Goal: Task Accomplishment & Management: Use online tool/utility

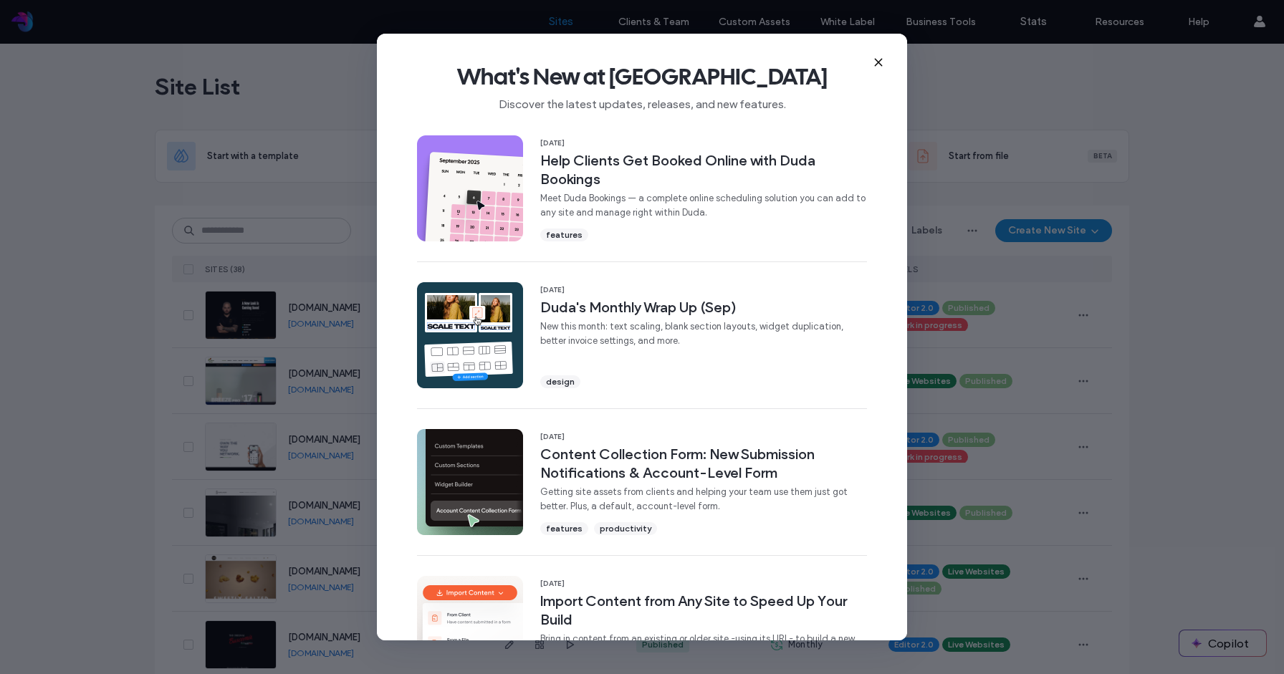
click at [877, 63] on use at bounding box center [878, 62] width 6 height 6
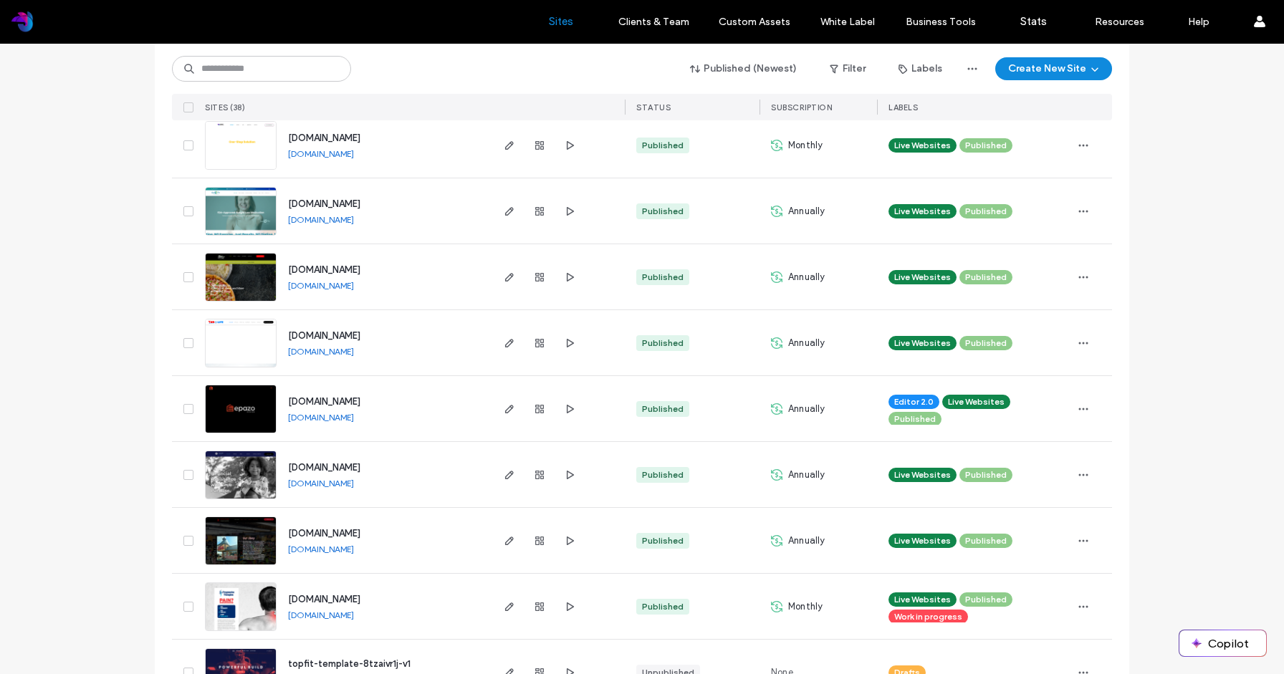
scroll to position [314, 0]
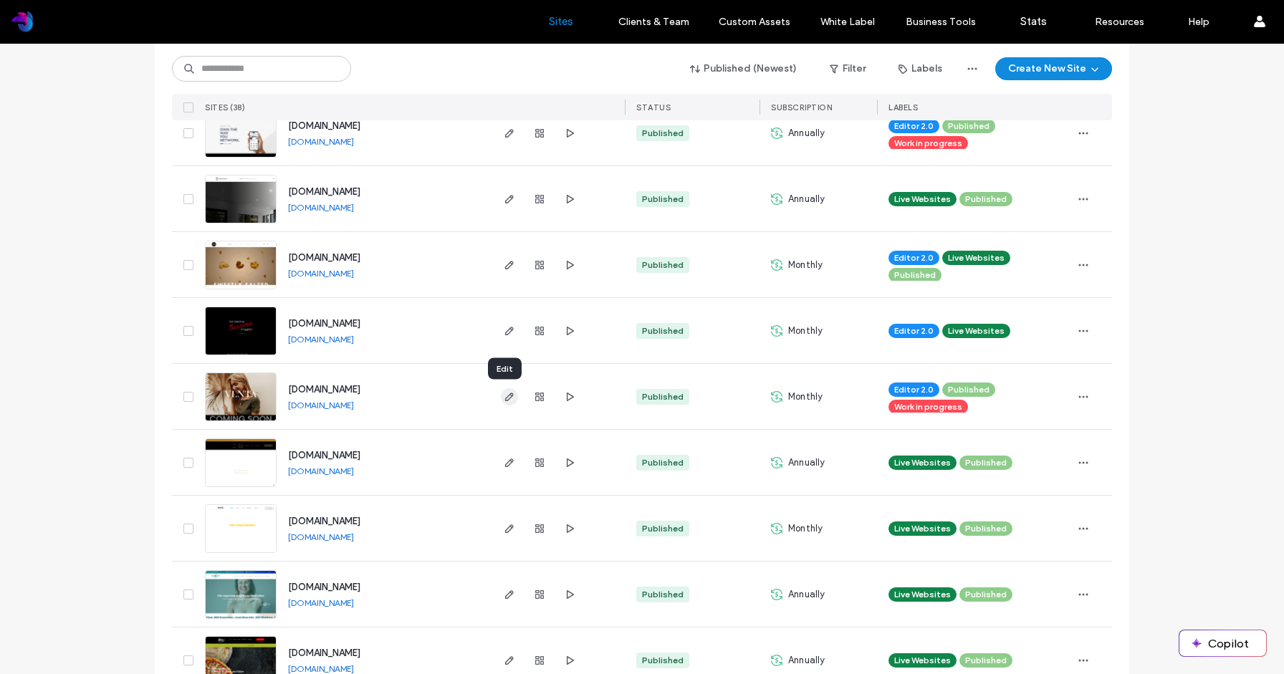
click at [505, 396] on use "button" at bounding box center [509, 397] width 9 height 9
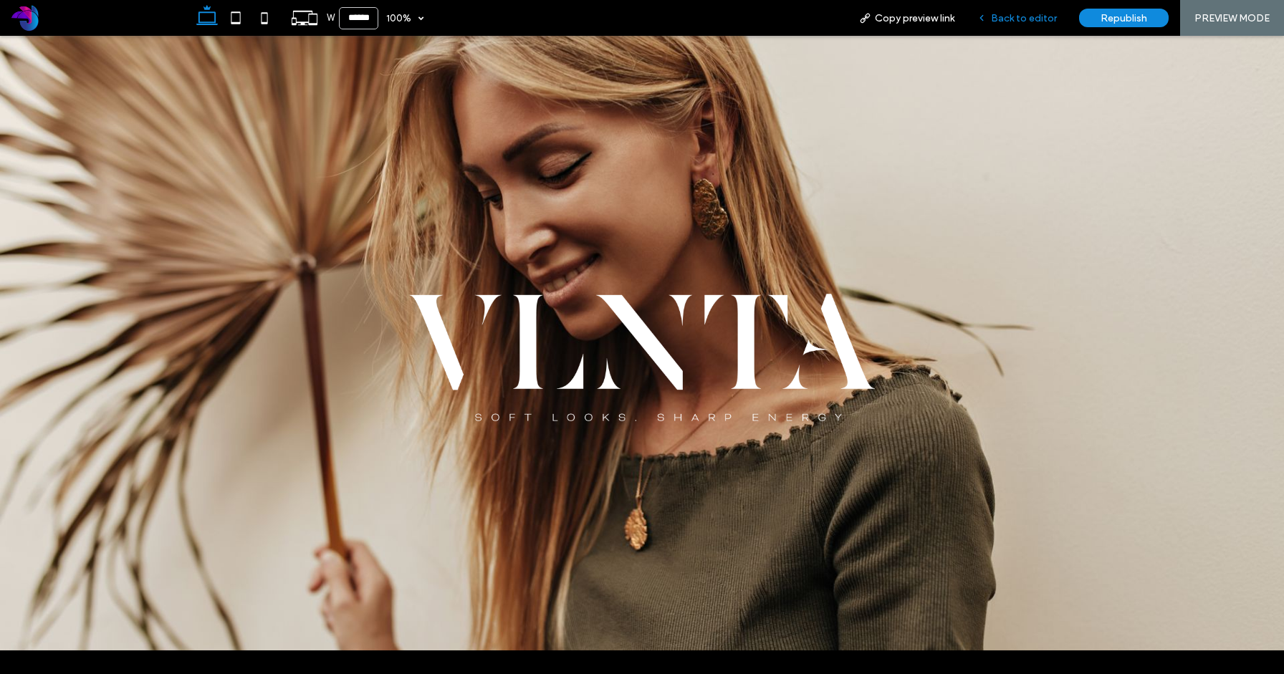
drag, startPoint x: 1027, startPoint y: 19, endPoint x: 578, endPoint y: 83, distance: 454.6
click at [1027, 19] on span "Back to editor" at bounding box center [1024, 18] width 66 height 12
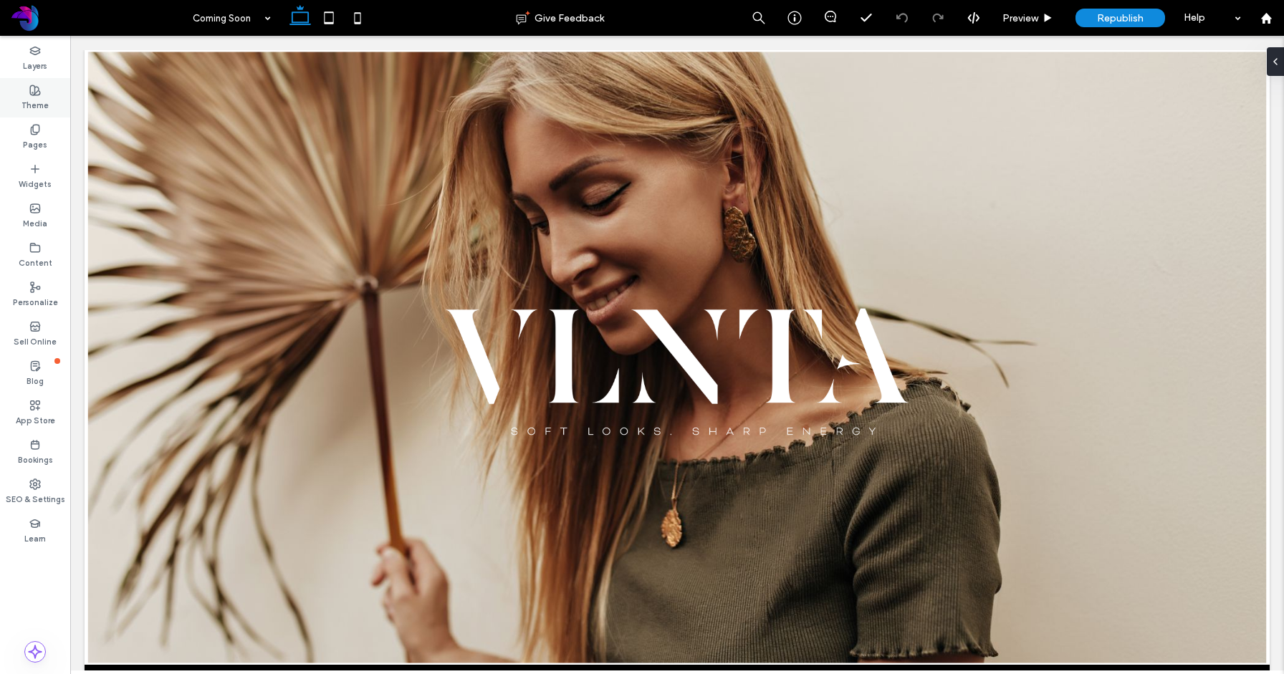
click at [32, 101] on label "Theme" at bounding box center [34, 104] width 27 height 16
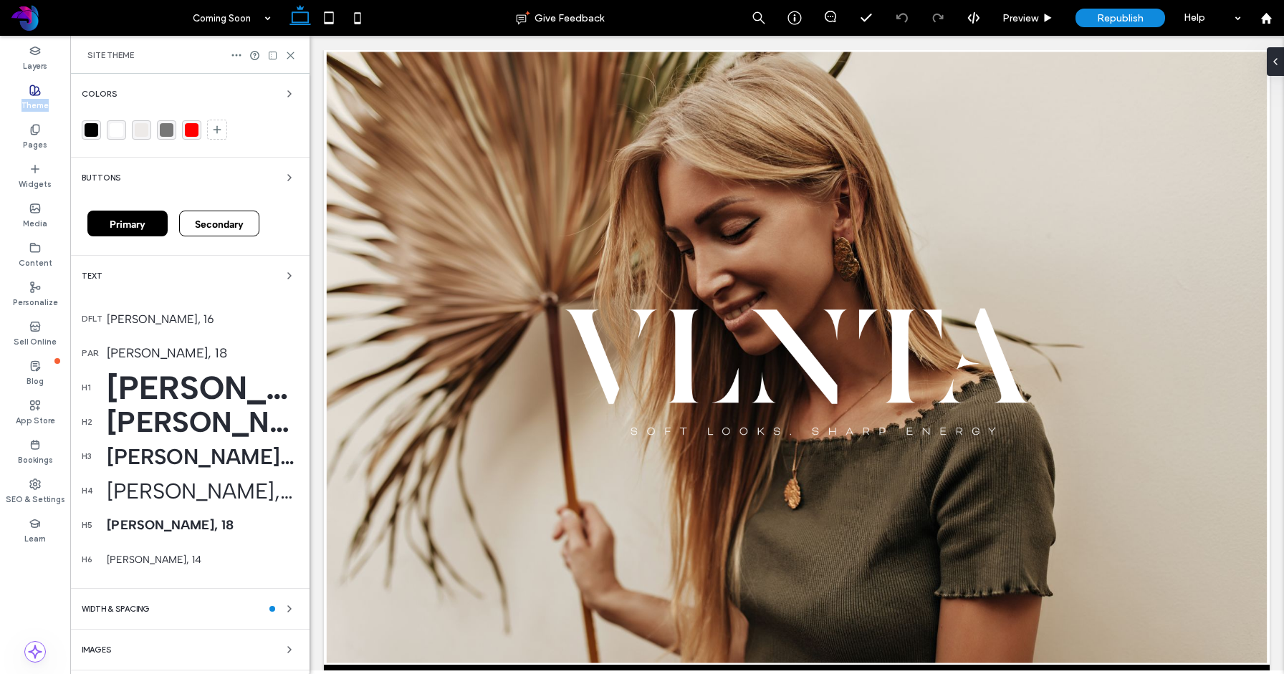
click at [32, 101] on label "Theme" at bounding box center [34, 104] width 27 height 16
click at [34, 92] on use at bounding box center [35, 90] width 10 height 10
click at [41, 408] on div "App Store" at bounding box center [35, 412] width 70 height 39
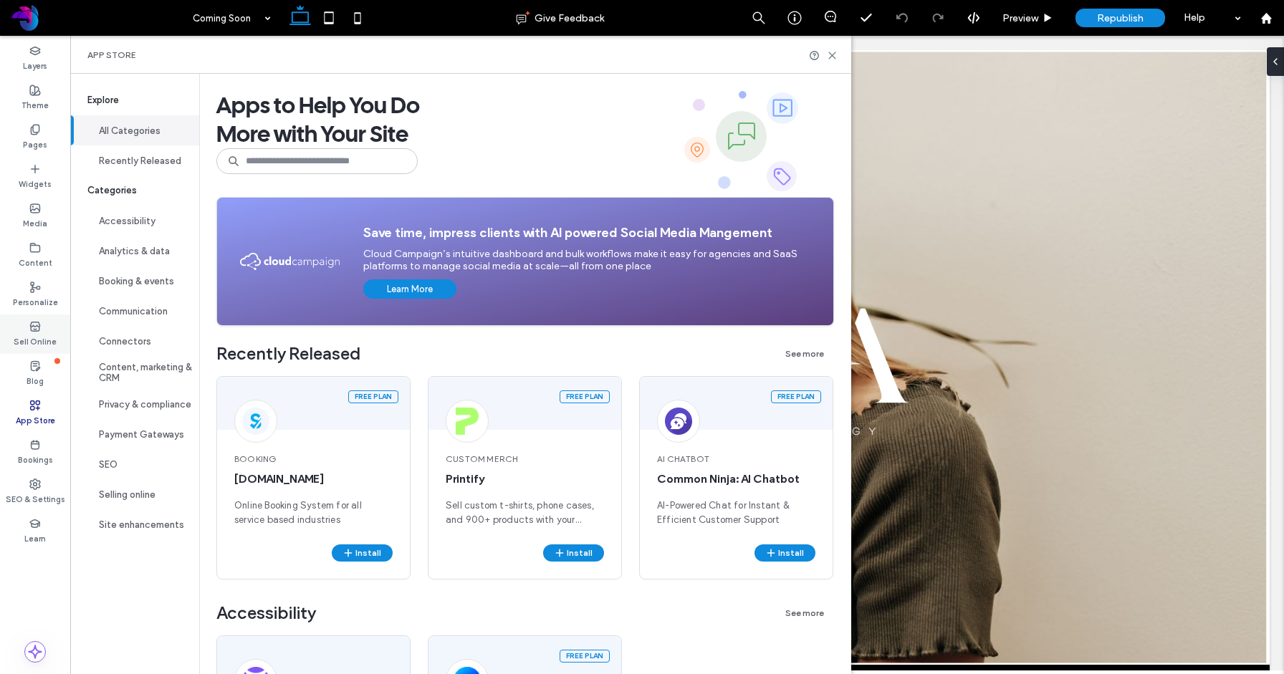
click at [37, 338] on label "Sell Online" at bounding box center [35, 340] width 43 height 16
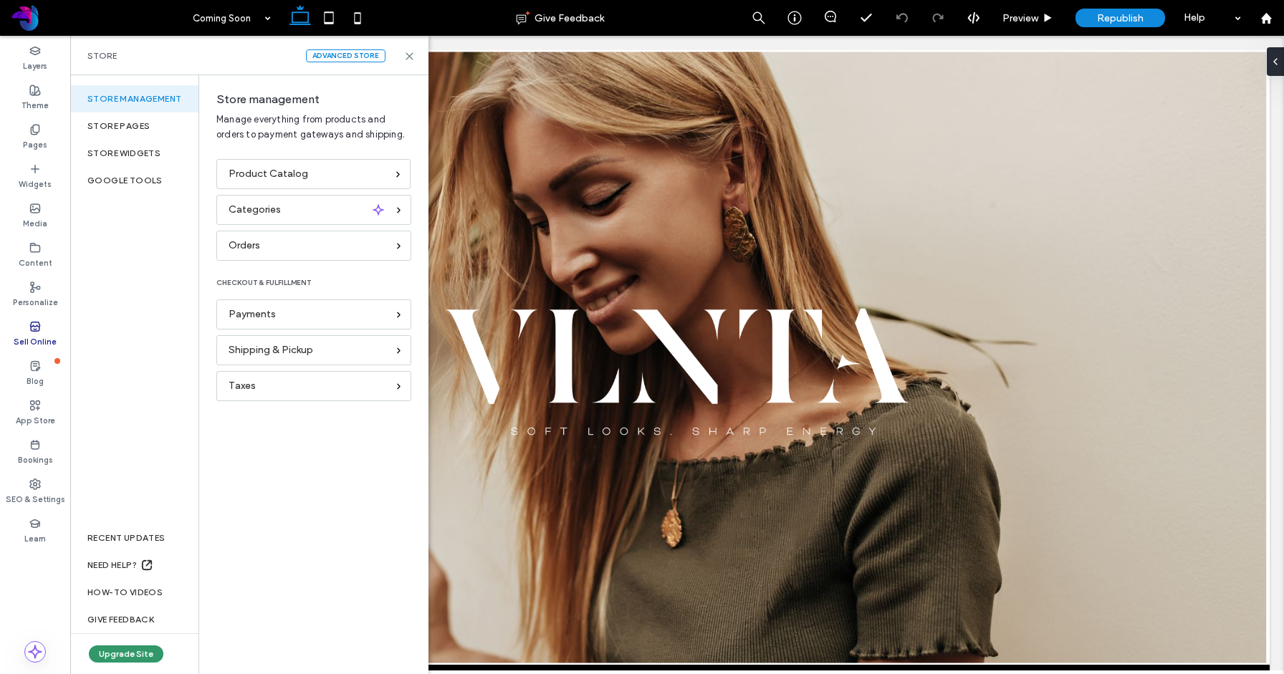
click at [147, 653] on button "Upgrade Site" at bounding box center [126, 654] width 75 height 17
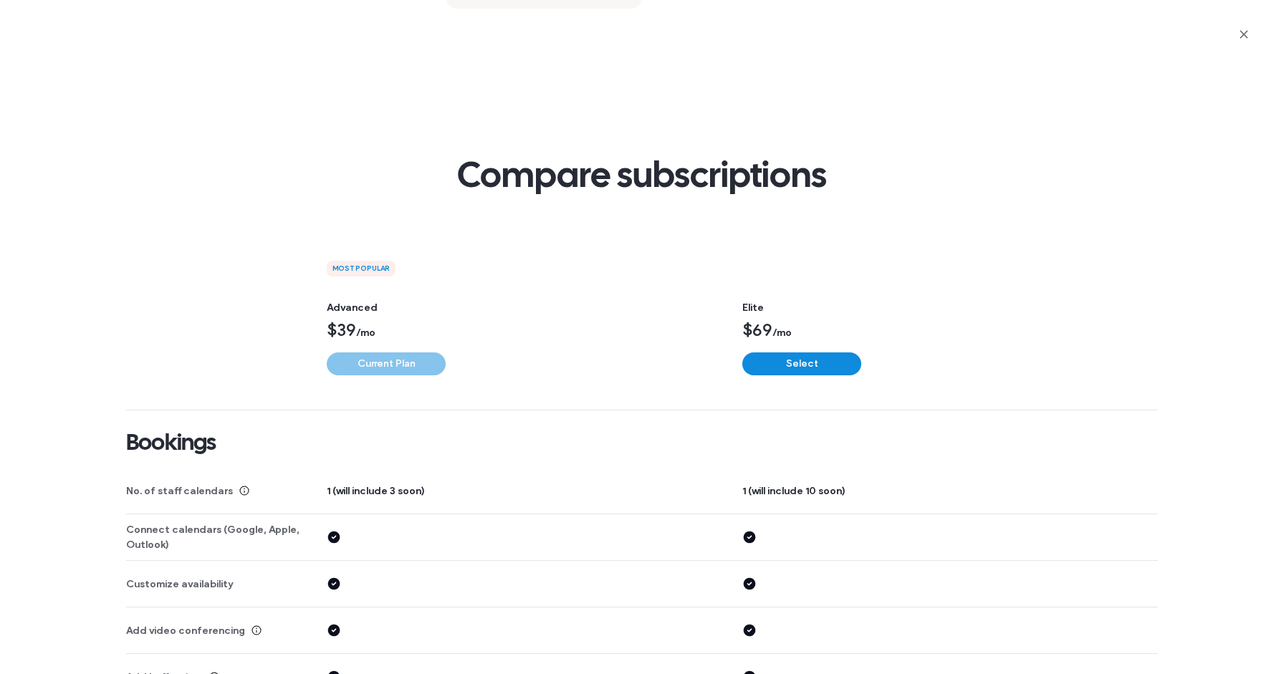
scroll to position [872, 0]
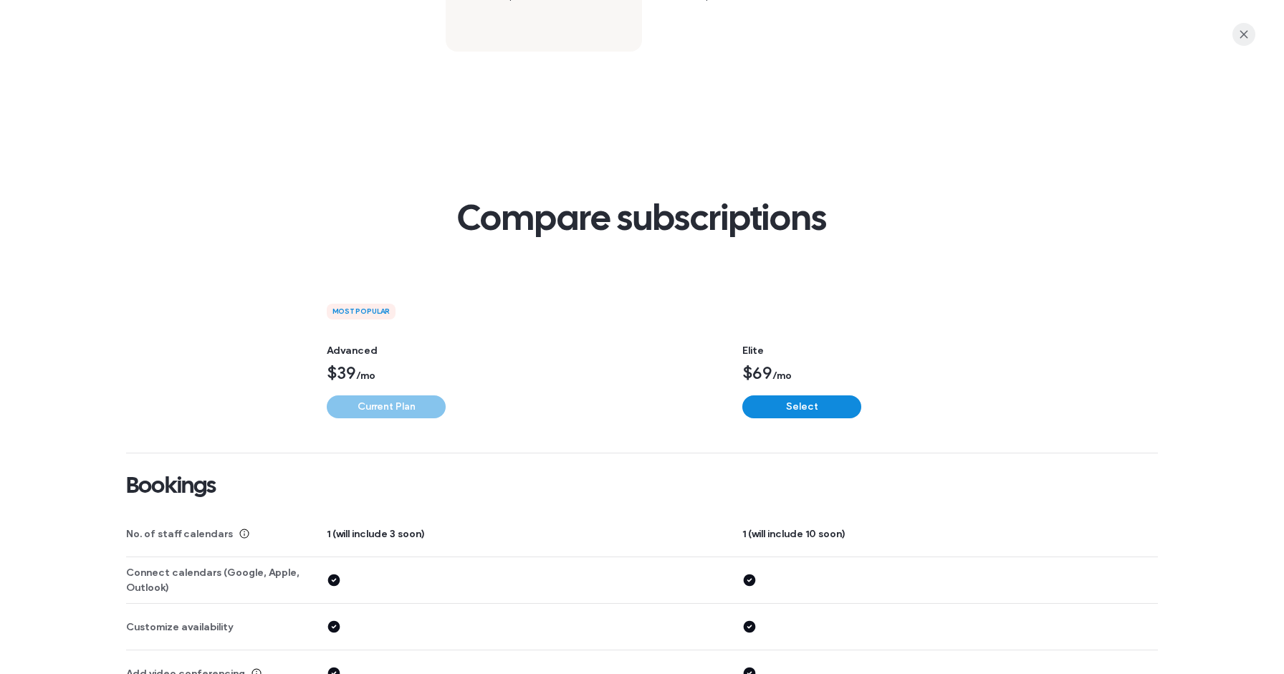
click at [1251, 31] on span "button" at bounding box center [1243, 34] width 23 height 23
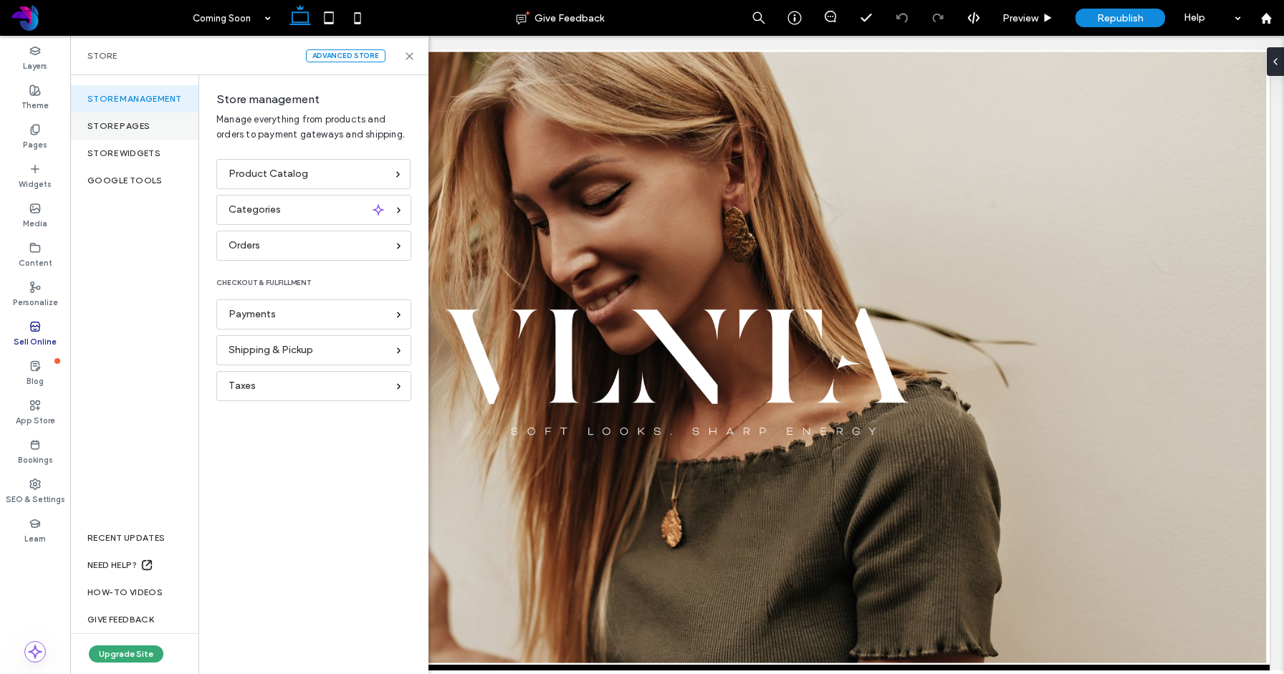
click at [152, 137] on div "Store pages" at bounding box center [134, 125] width 128 height 27
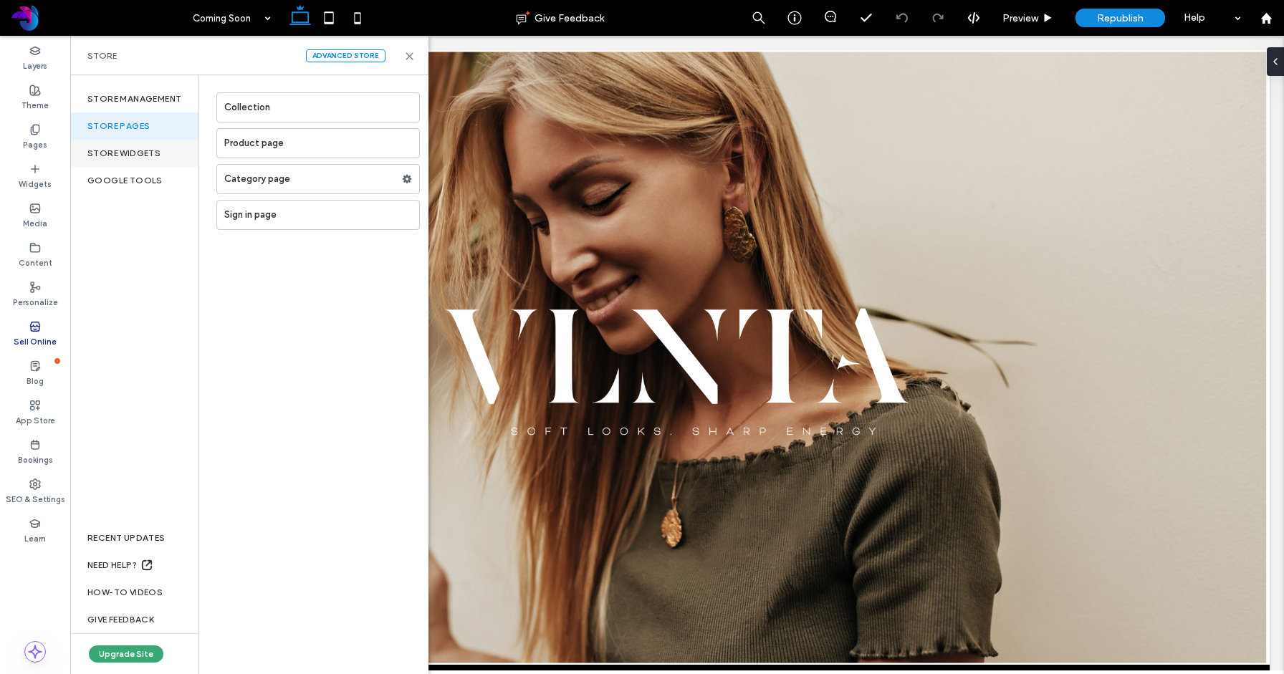
click at [151, 150] on div "store widgets" at bounding box center [134, 153] width 128 height 27
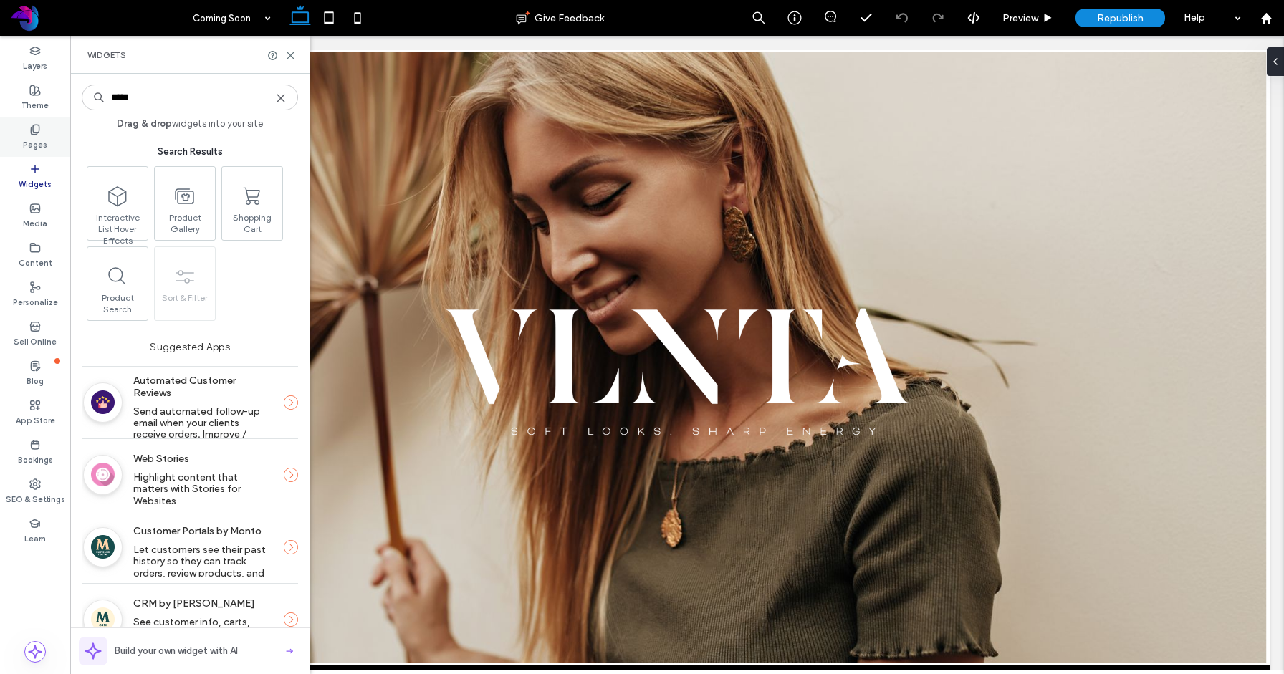
click at [34, 137] on label "Pages" at bounding box center [35, 143] width 24 height 16
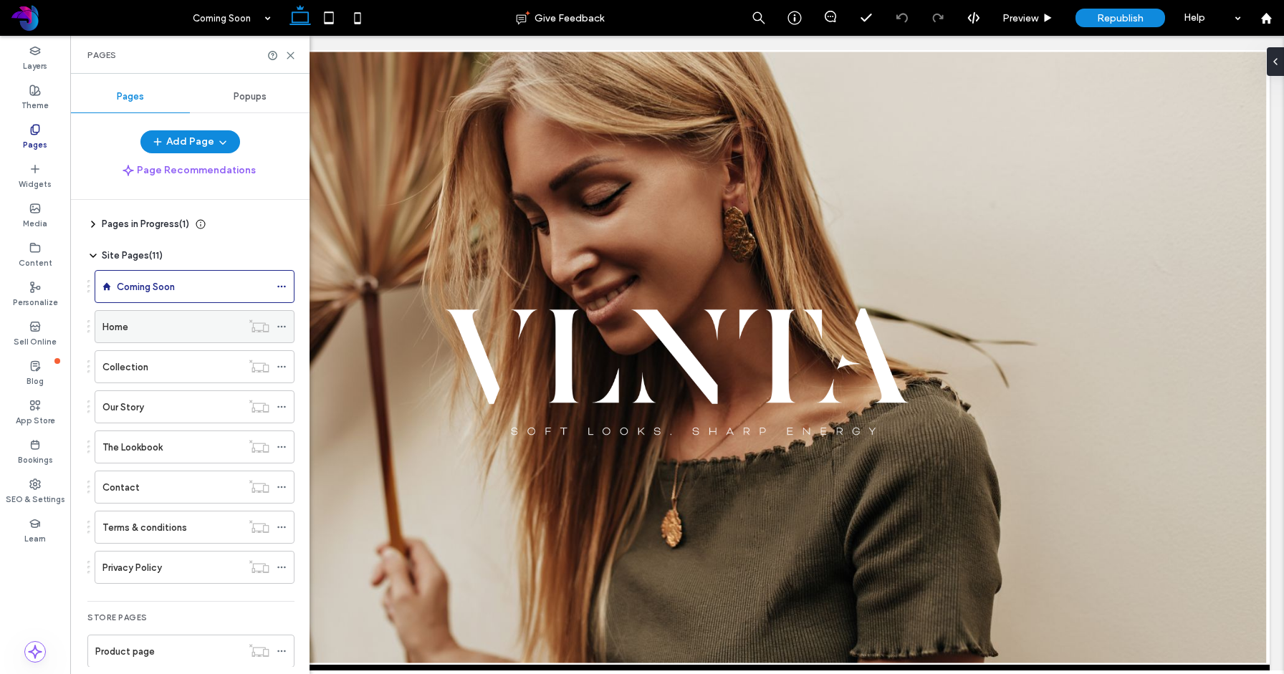
click at [158, 330] on div "Home" at bounding box center [171, 327] width 139 height 15
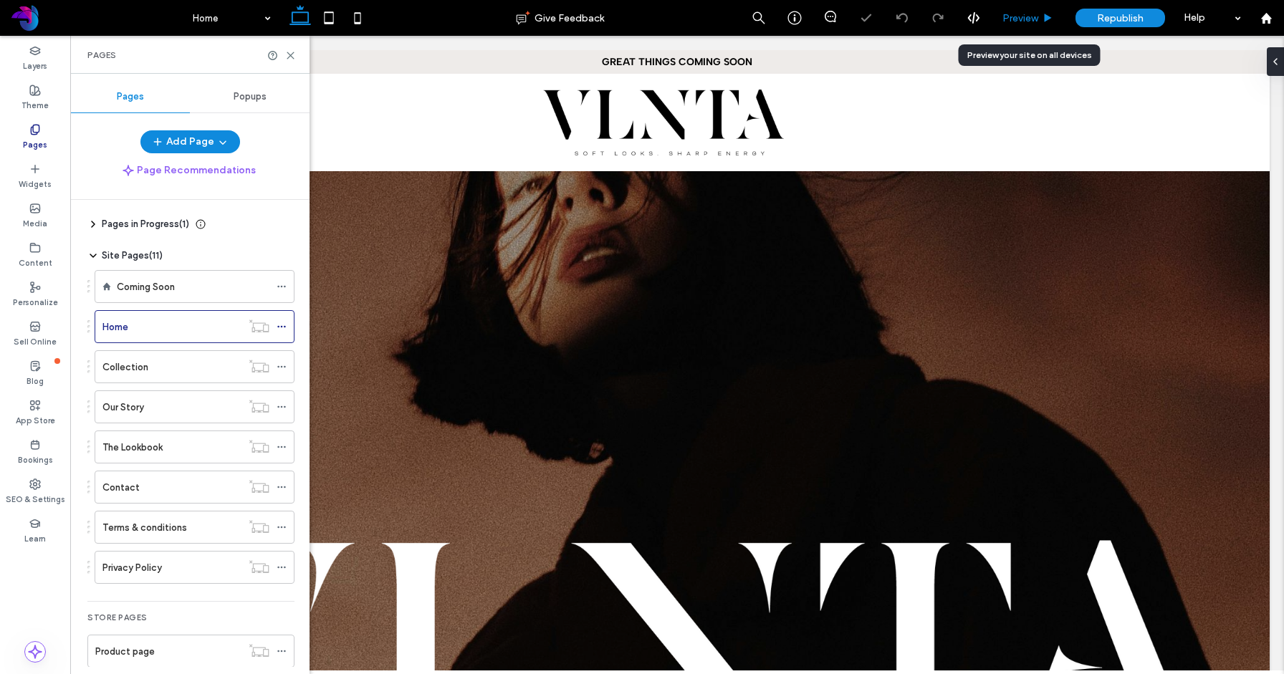
click at [1025, 19] on span "Preview" at bounding box center [1020, 18] width 36 height 12
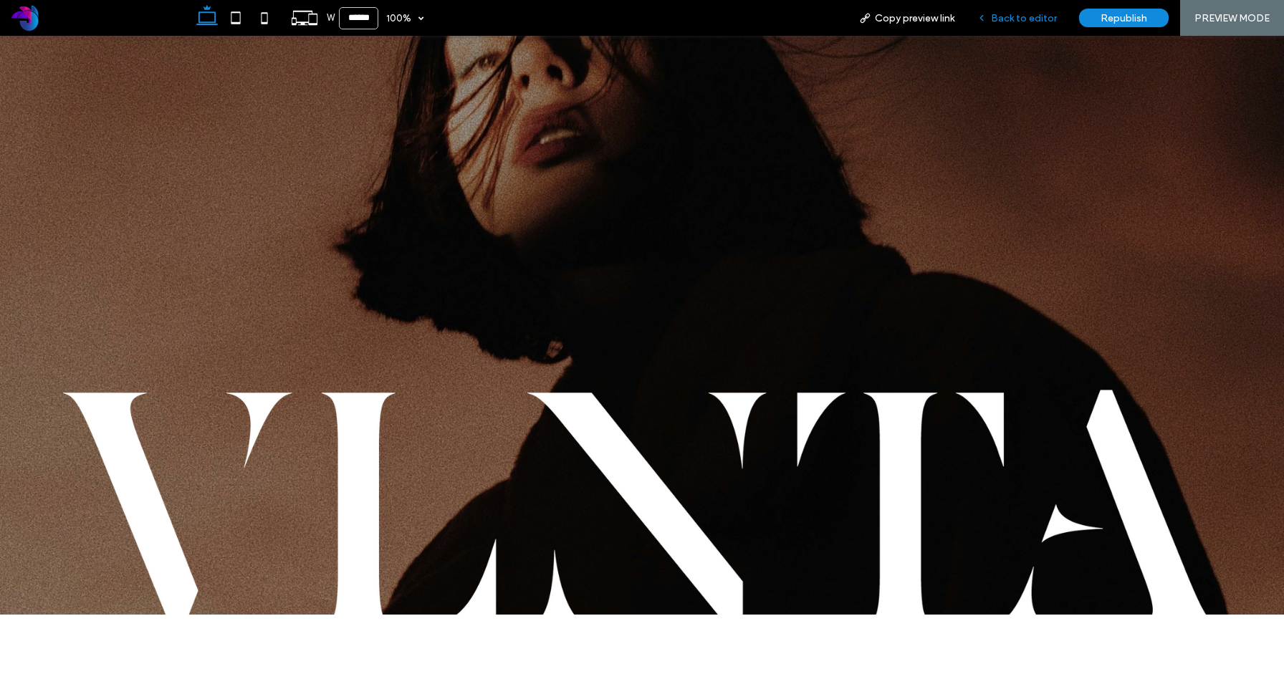
drag, startPoint x: 1041, startPoint y: 19, endPoint x: 506, endPoint y: 172, distance: 556.6
click at [1041, 19] on span "Back to editor" at bounding box center [1024, 18] width 66 height 12
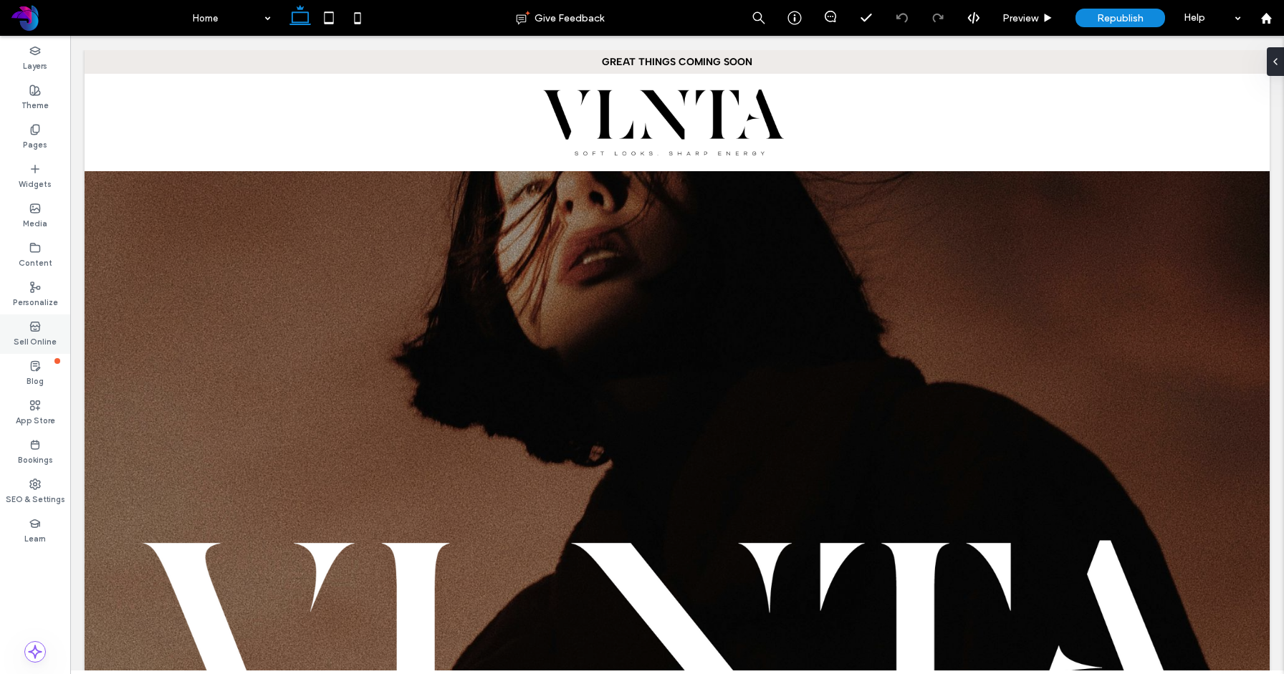
click at [29, 331] on icon at bounding box center [34, 326] width 11 height 11
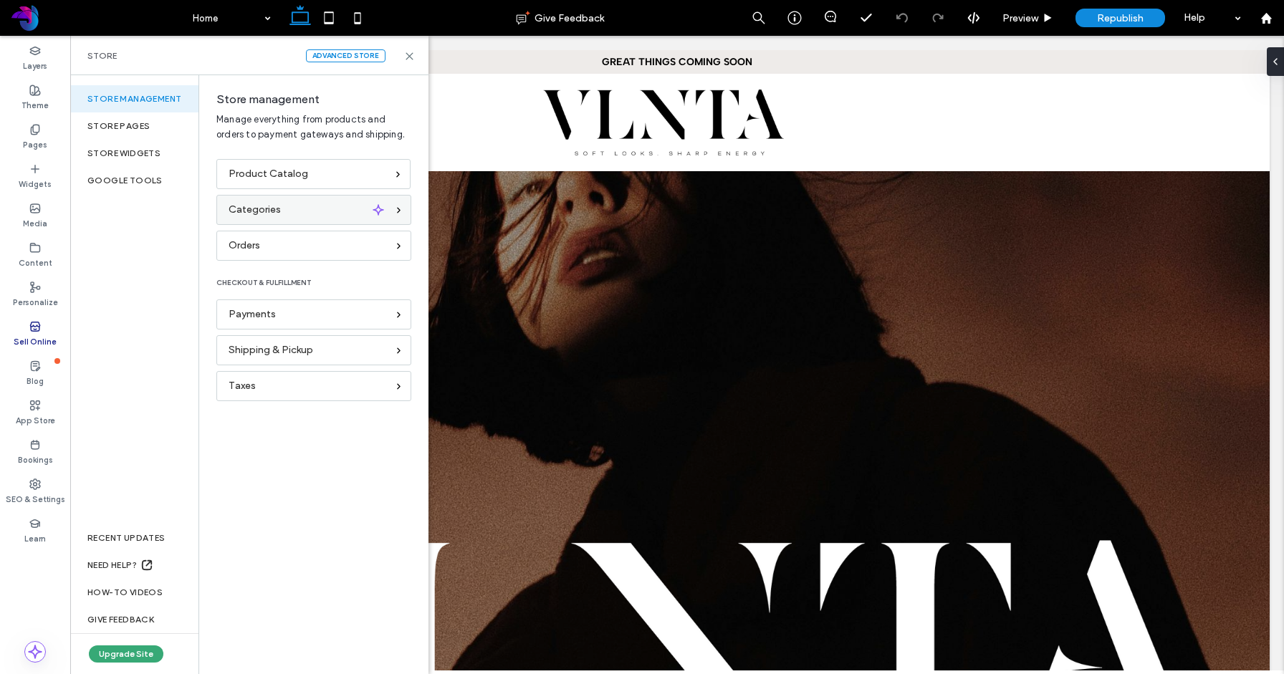
click at [260, 219] on div "Categories" at bounding box center [313, 210] width 195 height 30
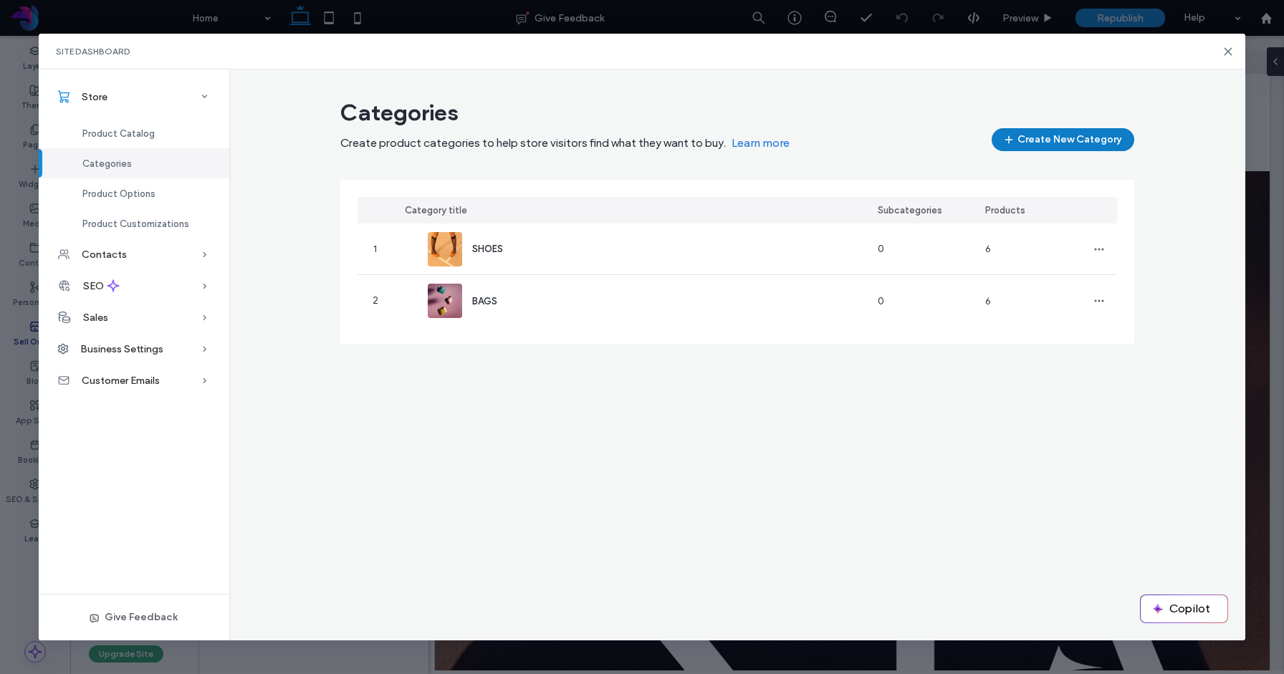
click at [1056, 140] on button "Create New Category" at bounding box center [1063, 139] width 143 height 23
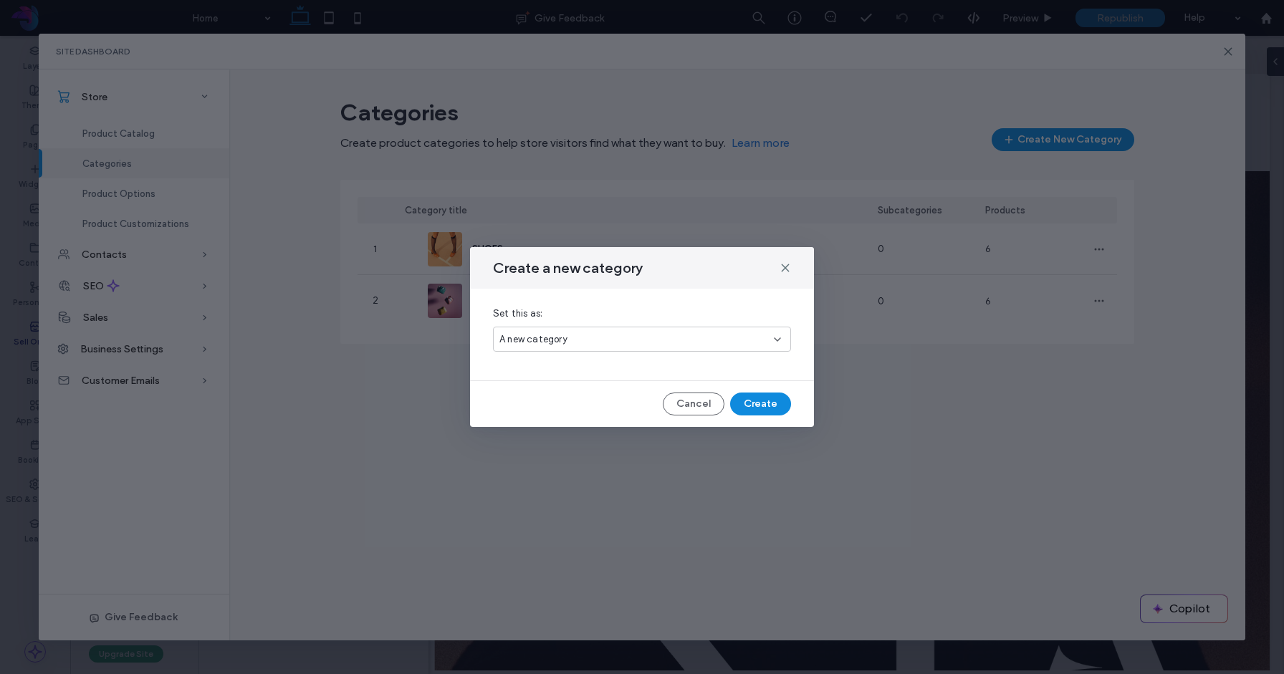
click at [601, 349] on div "A new category" at bounding box center [642, 339] width 298 height 25
click at [585, 368] on div "A new category" at bounding box center [642, 364] width 297 height 25
click at [746, 403] on button "Create" at bounding box center [760, 404] width 61 height 23
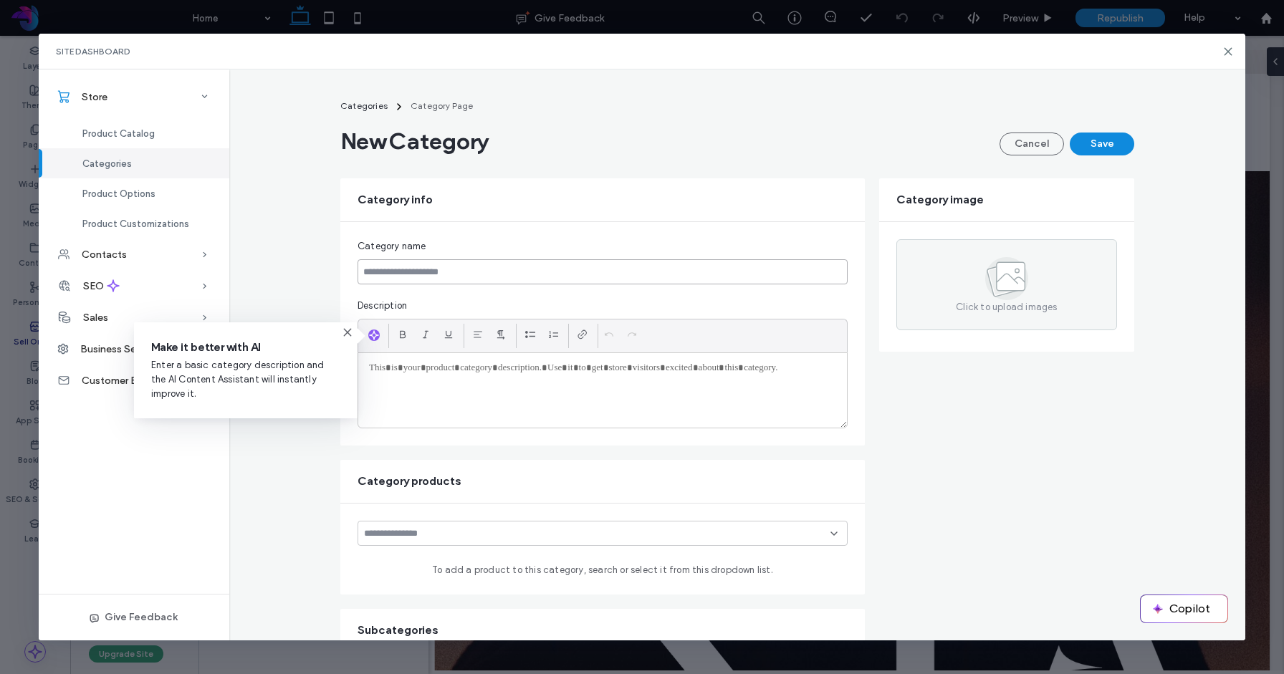
click at [557, 264] on input at bounding box center [603, 271] width 490 height 25
type input "*******"
click at [327, 293] on div "Categories Category Page Outwear Cancel Save Category info Category name ******…" at bounding box center [737, 518] width 828 height 853
click at [375, 336] on use "button" at bounding box center [374, 334] width 9 height 9
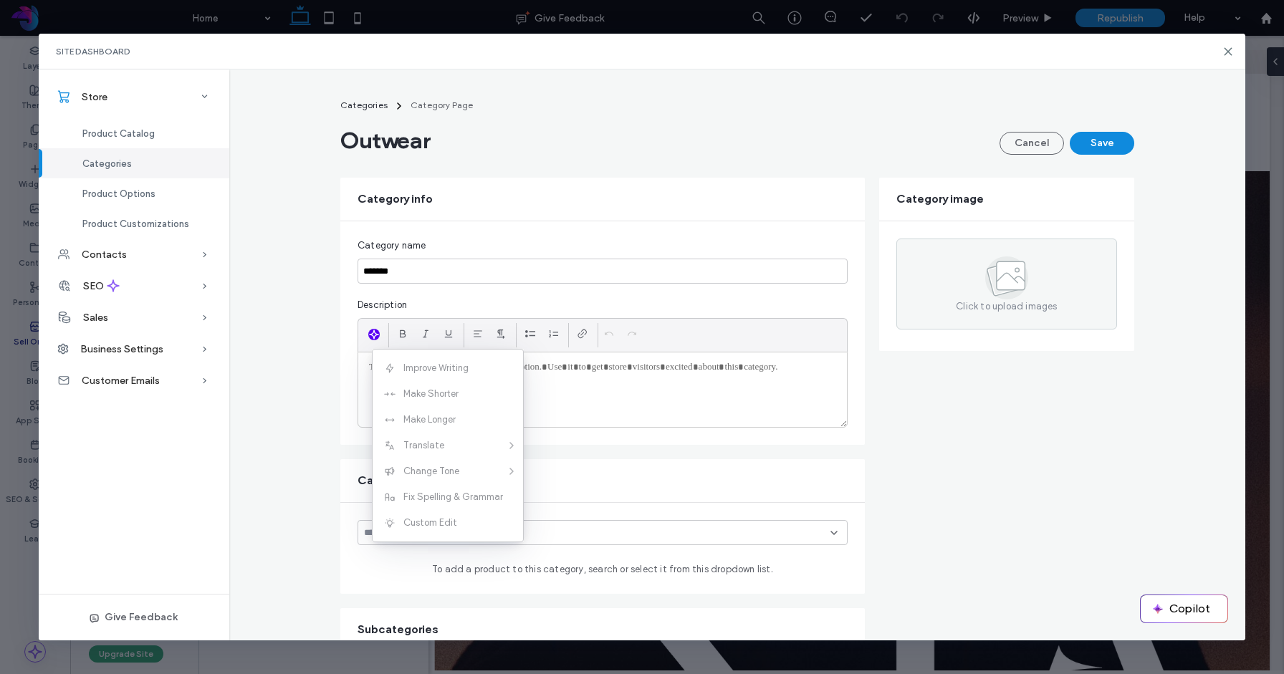
click at [352, 384] on div "Category name ******* Description" at bounding box center [602, 333] width 524 height 224
click at [345, 384] on div "Category name ******* Description" at bounding box center [602, 333] width 524 height 224
click at [561, 411] on div at bounding box center [602, 390] width 489 height 75
click at [560, 405] on div at bounding box center [602, 390] width 489 height 75
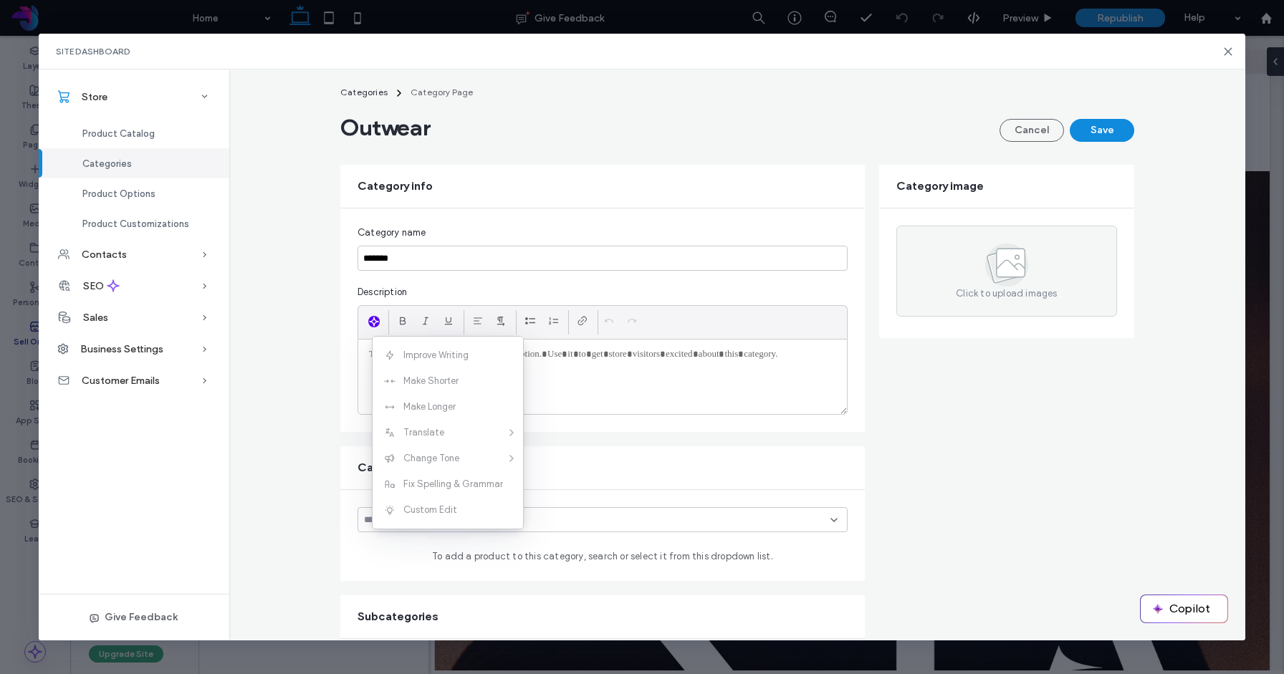
click at [595, 433] on form "Category info Category name ******* Description Category image Click to upload …" at bounding box center [737, 540] width 794 height 750
